Goal: Task Accomplishment & Management: Manage account settings

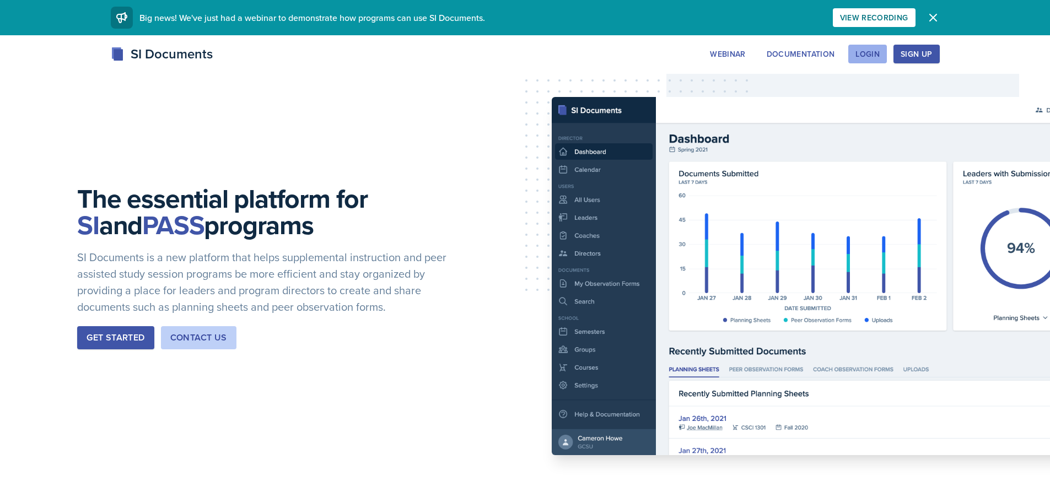
click at [860, 57] on div "Login" at bounding box center [867, 54] width 24 height 9
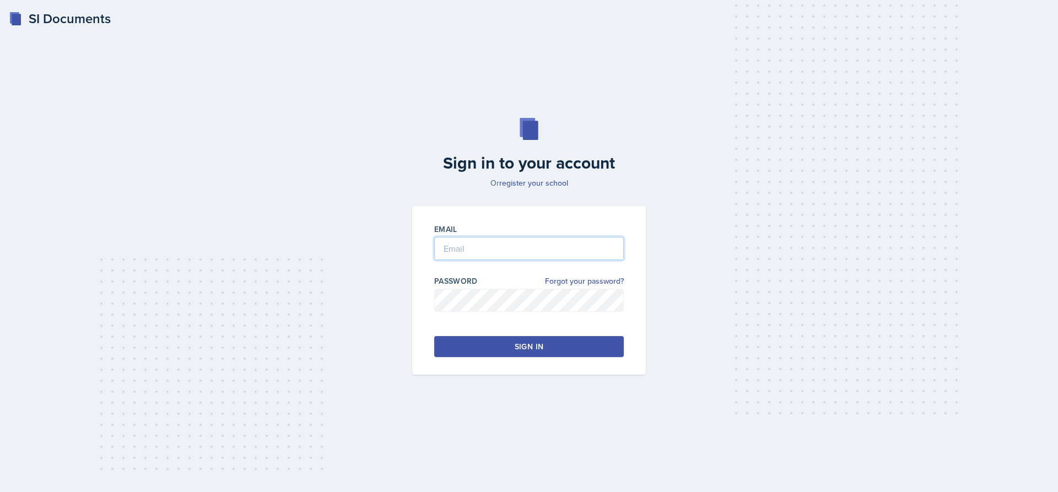
click at [502, 254] on input "email" at bounding box center [529, 248] width 190 height 23
click at [580, 251] on input "mmineo@students.kennesaw" at bounding box center [529, 248] width 190 height 23
type input "[EMAIL_ADDRESS][DOMAIN_NAME]"
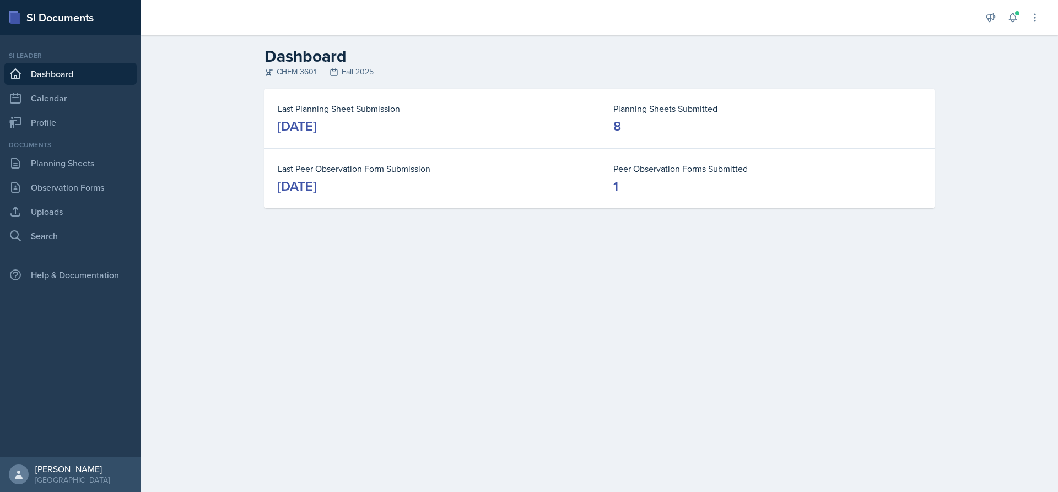
click at [361, 241] on main "Dashboard CHEM 3601 Fall 2025 Last Planning Sheet Submission [DATE] Planning Sh…" at bounding box center [599, 263] width 917 height 457
click at [74, 168] on link "Planning Sheets" at bounding box center [70, 163] width 132 height 22
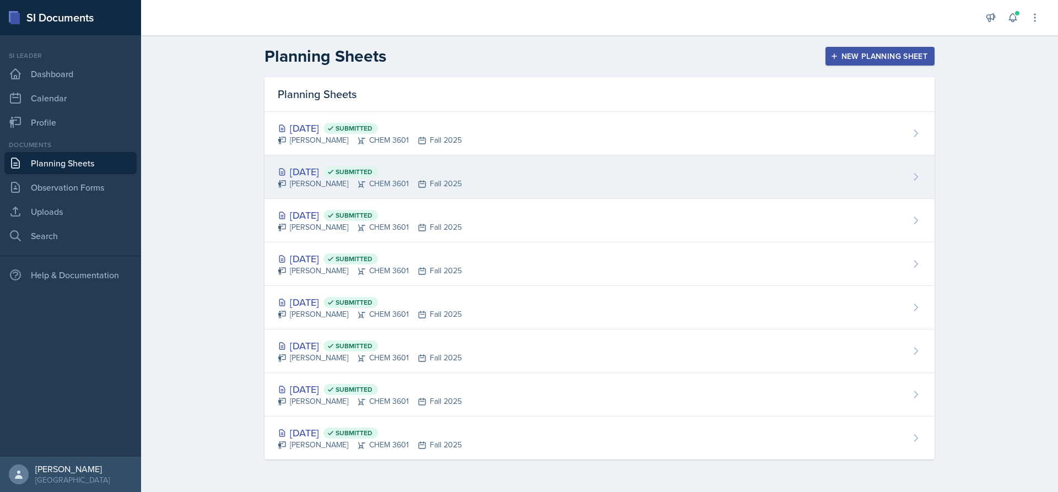
click at [328, 170] on div "[DATE] Submitted" at bounding box center [370, 171] width 184 height 15
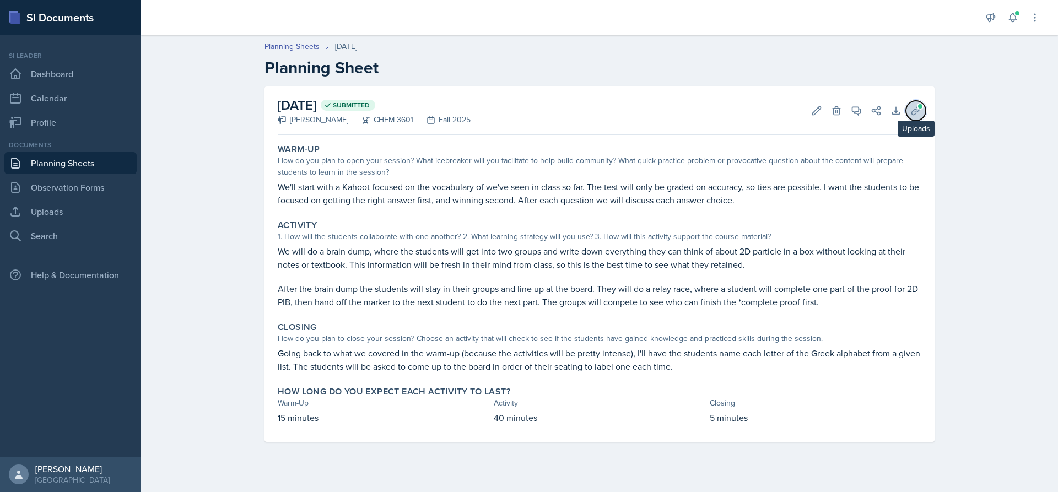
click at [922, 111] on button "Uploads" at bounding box center [916, 111] width 20 height 20
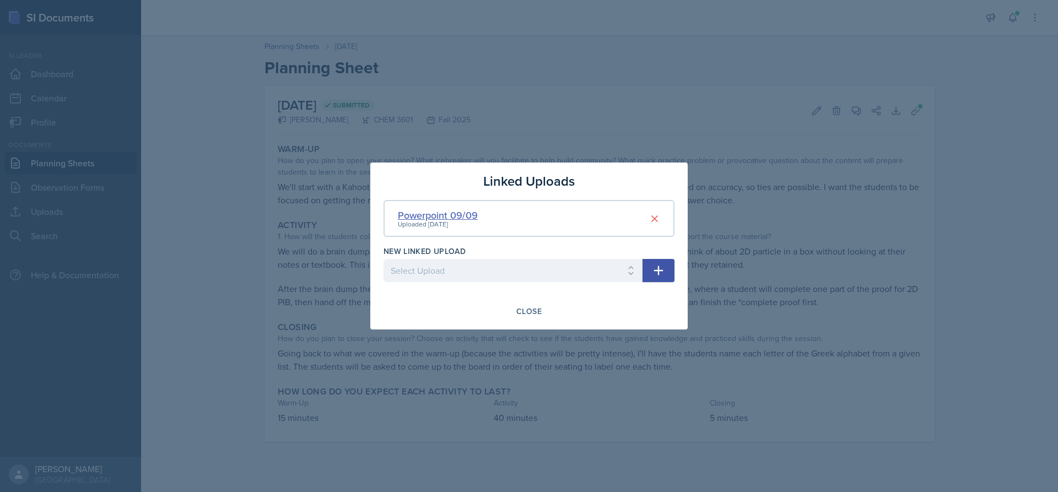
click at [428, 214] on div "Powerpoint 09/09" at bounding box center [438, 215] width 80 height 15
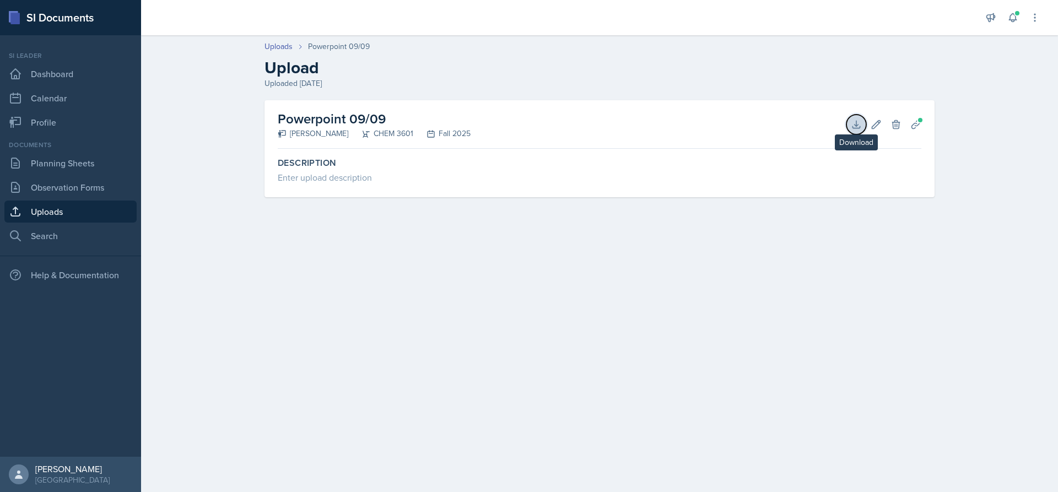
click at [858, 126] on icon at bounding box center [856, 124] width 7 height 7
